Goal: Task Accomplishment & Management: Manage account settings

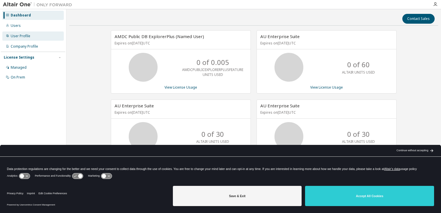
click at [22, 37] on div "User Profile" at bounding box center [21, 36] width 20 height 5
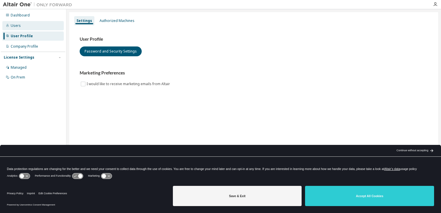
click at [20, 27] on div "Users" at bounding box center [16, 25] width 10 height 5
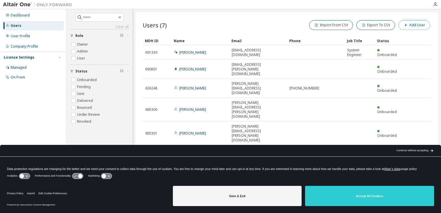
click at [414, 27] on button "Add User" at bounding box center [413, 25] width 31 height 10
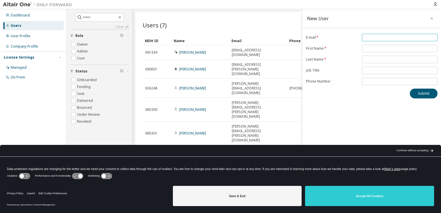
click at [377, 37] on input "email" at bounding box center [399, 37] width 73 height 5
click at [383, 38] on input "email" at bounding box center [399, 37] width 73 height 5
type input "**********"
click at [380, 47] on input "text" at bounding box center [399, 48] width 73 height 5
drag, startPoint x: 375, startPoint y: 48, endPoint x: 361, endPoint y: 49, distance: 14.1
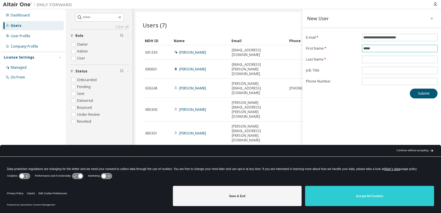
click at [361, 48] on form "**********" at bounding box center [372, 59] width 132 height 51
type input "****"
click at [376, 58] on input "text" at bounding box center [399, 59] width 73 height 5
type input "******"
click at [418, 94] on button "Submit" at bounding box center [424, 94] width 28 height 10
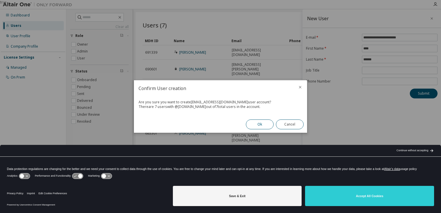
click at [258, 125] on button "Ok" at bounding box center [260, 124] width 28 height 10
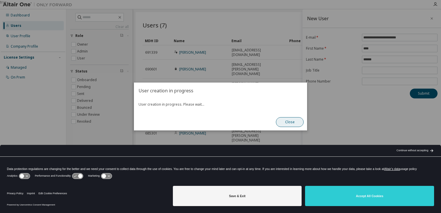
click at [285, 122] on button "Close" at bounding box center [290, 122] width 28 height 10
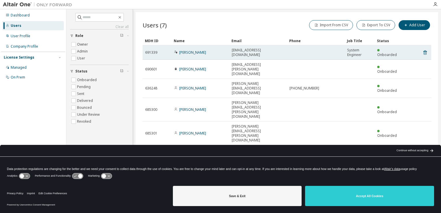
click at [212, 53] on div "Roman Kaloc" at bounding box center [200, 52] width 52 height 5
click at [201, 53] on div "Roman Kaloc" at bounding box center [200, 52] width 52 height 5
click at [187, 52] on link "Roman Kaloc" at bounding box center [192, 52] width 27 height 5
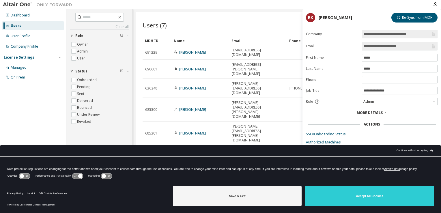
click at [257, 25] on div "Users (7) Import From CSV Export To CSV Add User" at bounding box center [286, 25] width 288 height 12
click at [268, 27] on div "Users (7) Import From CSV Export To CSV Add User" at bounding box center [286, 25] width 288 height 12
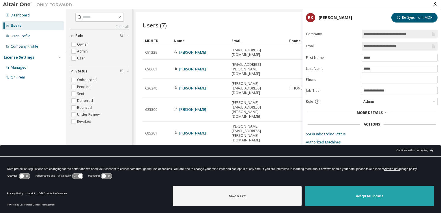
click at [341, 195] on button "Accept All Cookies" at bounding box center [369, 196] width 129 height 20
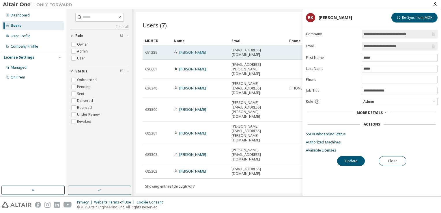
click at [194, 53] on link "[PERSON_NAME]" at bounding box center [192, 52] width 27 height 5
click at [191, 52] on link "[PERSON_NAME]" at bounding box center [192, 52] width 27 height 5
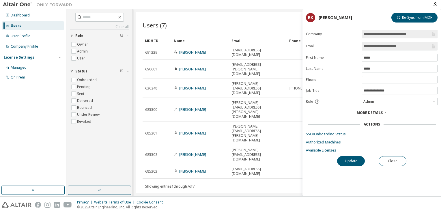
click at [191, 52] on link "[PERSON_NAME]" at bounding box center [192, 52] width 27 height 5
click at [18, 26] on div "Users" at bounding box center [16, 25] width 11 height 5
click at [17, 35] on div "User Profile" at bounding box center [21, 36] width 20 height 5
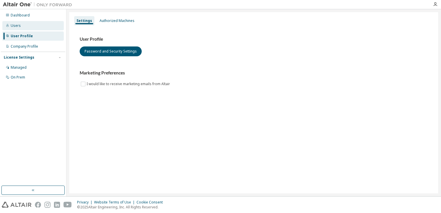
click at [17, 27] on div "Users" at bounding box center [16, 25] width 10 height 5
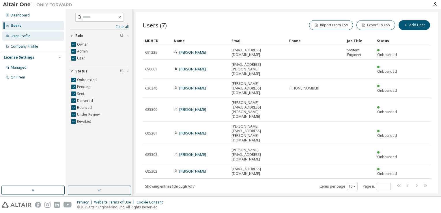
click at [21, 36] on div "User Profile" at bounding box center [21, 36] width 20 height 5
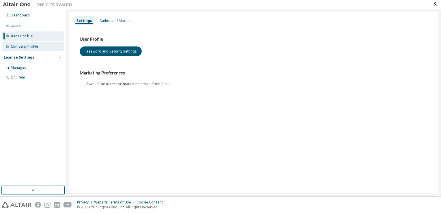
click at [27, 46] on div "Company Profile" at bounding box center [24, 46] width 27 height 5
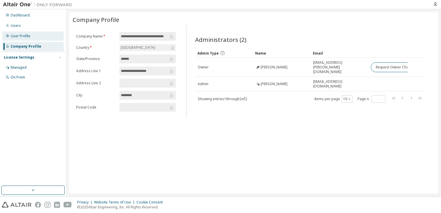
click at [24, 36] on div "User Profile" at bounding box center [21, 36] width 20 height 5
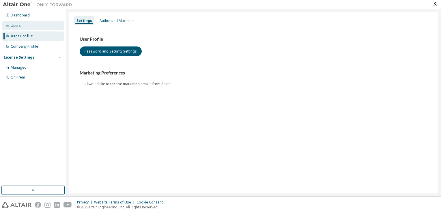
click at [14, 27] on div "Users" at bounding box center [16, 25] width 10 height 5
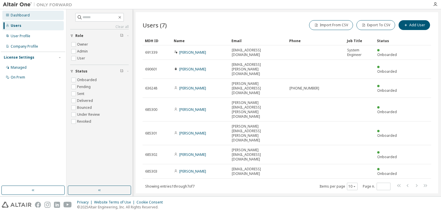
click at [16, 17] on div "Dashboard" at bounding box center [20, 15] width 19 height 5
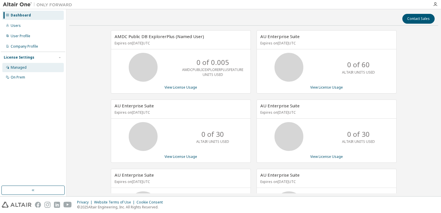
click at [21, 68] on div "Managed" at bounding box center [19, 67] width 16 height 5
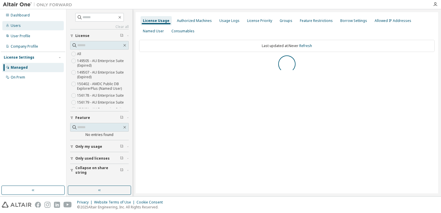
click at [16, 26] on div "Users" at bounding box center [16, 25] width 10 height 5
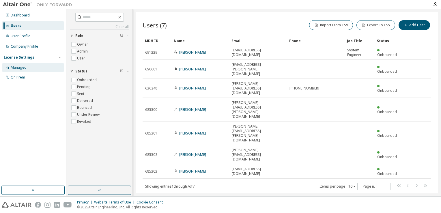
click at [21, 69] on div "Managed" at bounding box center [19, 67] width 16 height 5
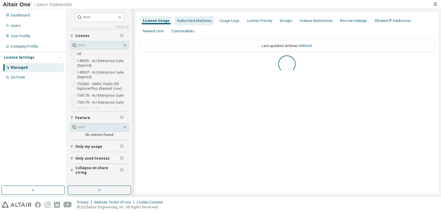
click at [192, 22] on div "Authorized Machines" at bounding box center [194, 20] width 35 height 5
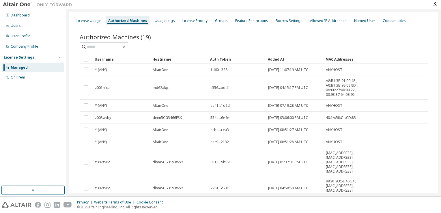
click at [164, 42] on div at bounding box center [254, 46] width 348 height 9
click at [159, 20] on div "Usage Logs" at bounding box center [165, 20] width 20 height 5
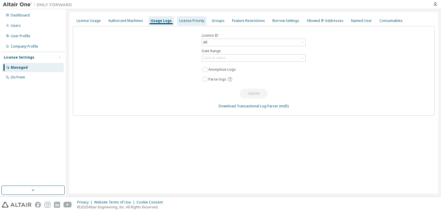
click at [194, 21] on div "License Priority" at bounding box center [191, 20] width 25 height 5
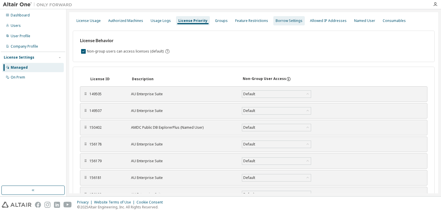
click at [281, 21] on div "Borrow Settings" at bounding box center [288, 20] width 27 height 5
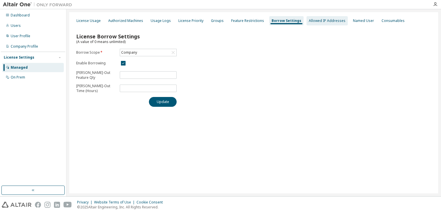
click at [316, 21] on div "Allowed IP Addresses" at bounding box center [327, 20] width 37 height 5
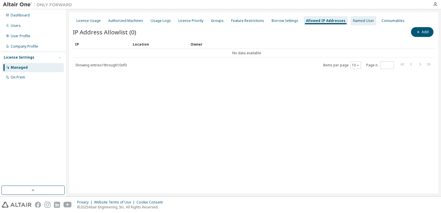
click at [353, 21] on div "Named User" at bounding box center [363, 20] width 21 height 5
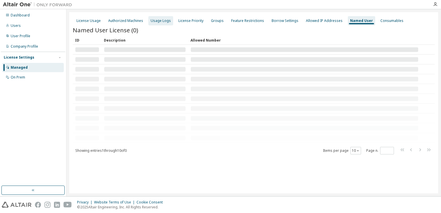
click at [156, 21] on div "Usage Logs" at bounding box center [161, 20] width 20 height 5
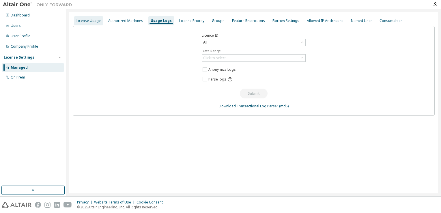
click at [97, 21] on div "License Usage" at bounding box center [88, 20] width 24 height 5
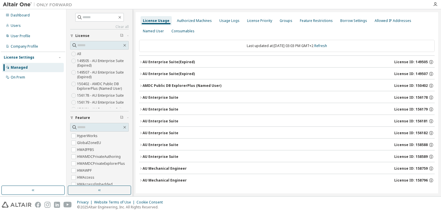
click at [140, 97] on icon "button" at bounding box center [140, 97] width 3 height 3
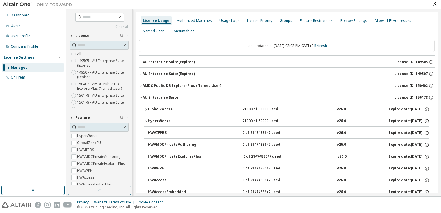
click at [147, 110] on icon "button" at bounding box center [145, 109] width 3 height 3
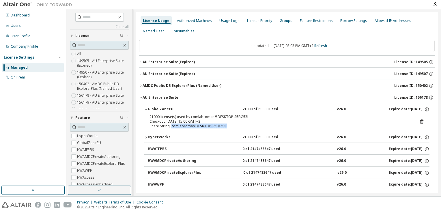
drag, startPoint x: 171, startPoint y: 126, endPoint x: 227, endPoint y: 126, distance: 56.2
click at [227, 126] on div "Share String: comlabroman:DESKTOP-S5BG53L" at bounding box center [279, 126] width 261 height 5
drag, startPoint x: 227, startPoint y: 126, endPoint x: 219, endPoint y: 127, distance: 8.1
click at [219, 127] on div "Share String: comlabroman:DESKTOP-S5BG53L" at bounding box center [279, 126] width 261 height 5
